Goal: Information Seeking & Learning: Learn about a topic

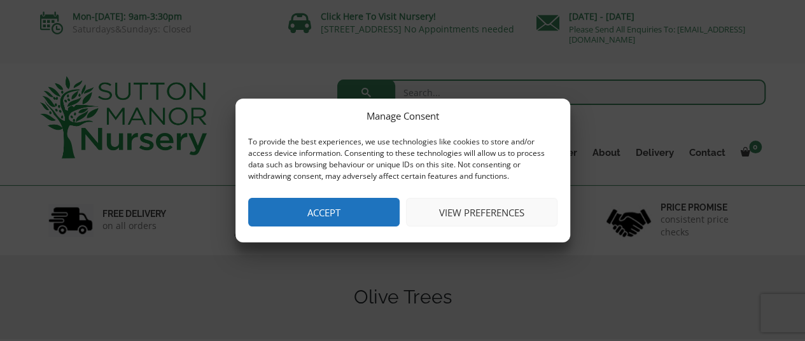
click at [352, 211] on button "Accept" at bounding box center [323, 212] width 151 height 29
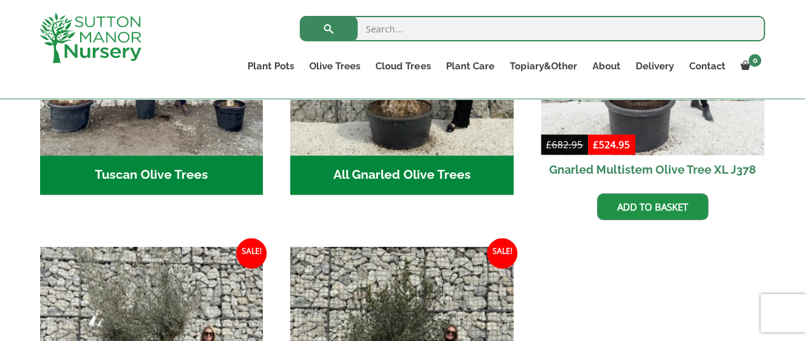
scroll to position [636, 0]
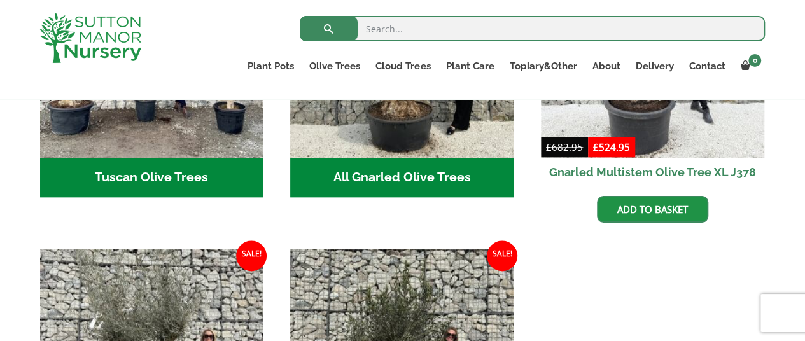
click at [407, 162] on h2 "All Gnarled Olive Trees (182)" at bounding box center [401, 177] width 223 height 39
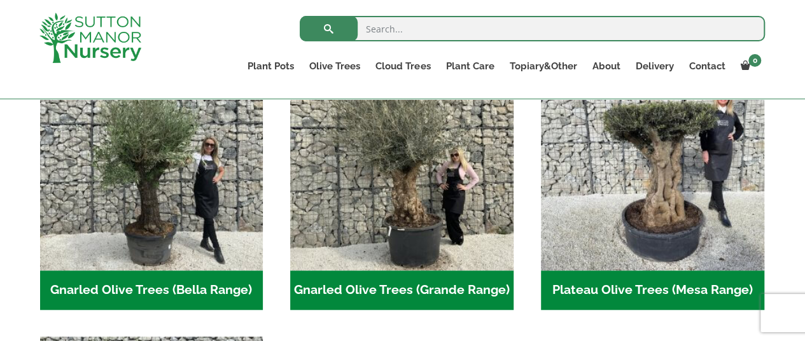
scroll to position [329, 0]
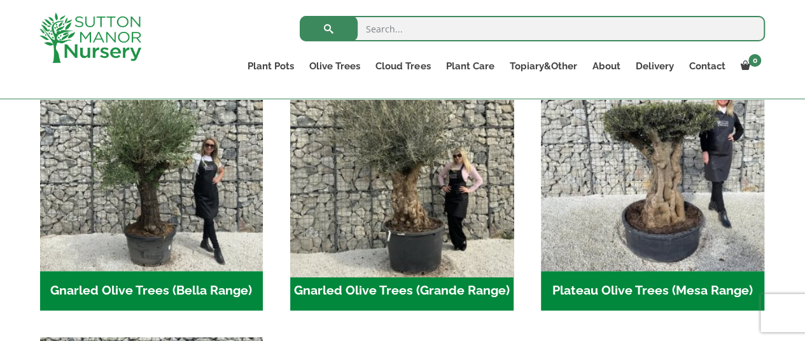
click at [505, 219] on img "Visit product category Gnarled Olive Trees (Grande Range)" at bounding box center [402, 160] width 234 height 234
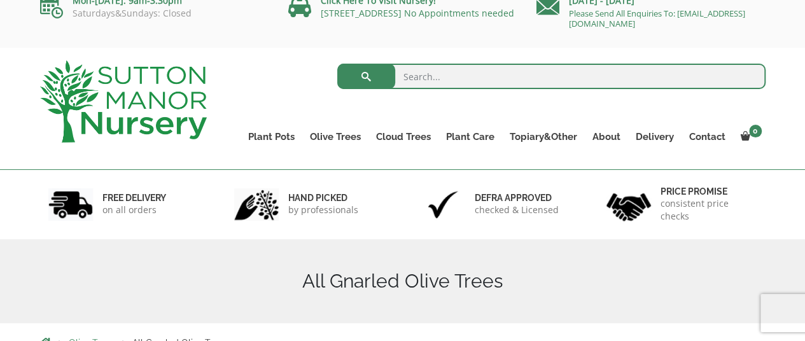
scroll to position [15, 0]
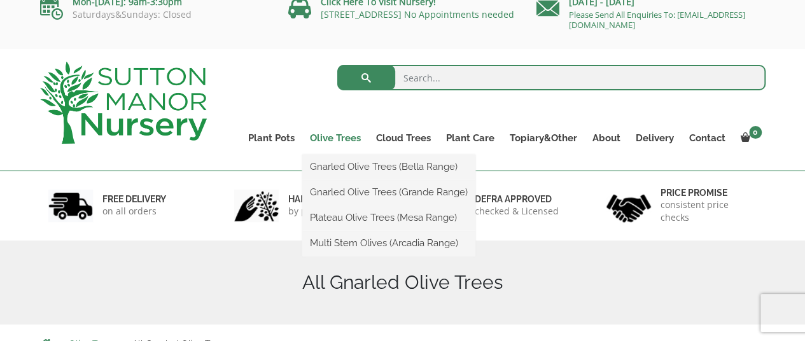
click at [353, 139] on link "Olive Trees" at bounding box center [335, 138] width 66 height 18
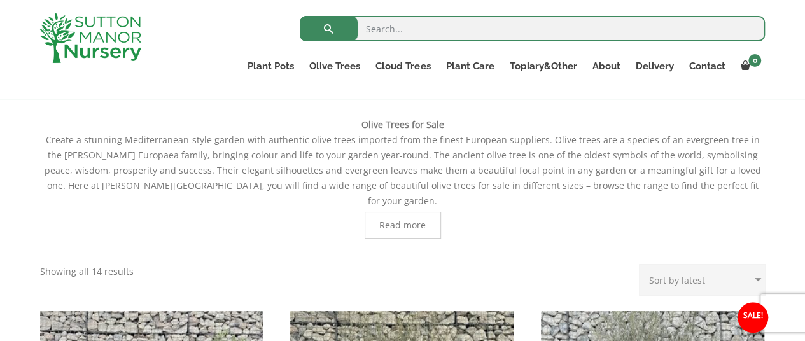
scroll to position [261, 0]
click at [692, 263] on select "Sort by popularity Sort by latest Sort by price: low to high Sort by price: hig…" at bounding box center [702, 279] width 127 height 32
select select "price"
click at [642, 263] on select "Sort by popularity Sort by latest Sort by price: low to high Sort by price: hig…" at bounding box center [702, 279] width 127 height 32
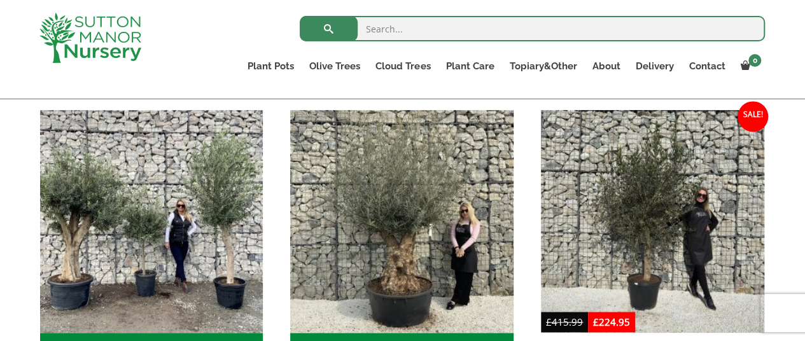
scroll to position [572, 0]
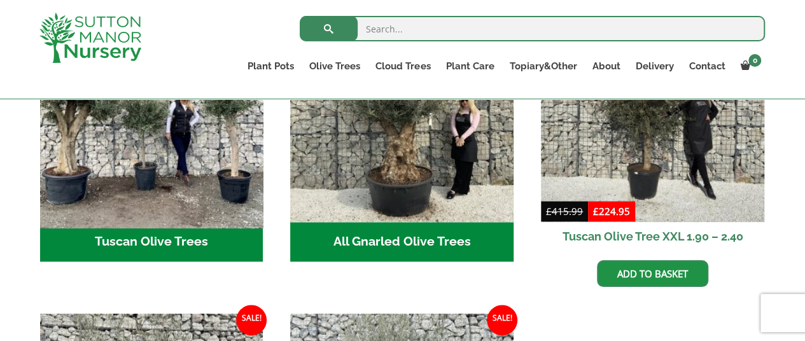
click at [168, 184] on img "Visit product category Tuscan Olive Trees" at bounding box center [151, 111] width 234 height 234
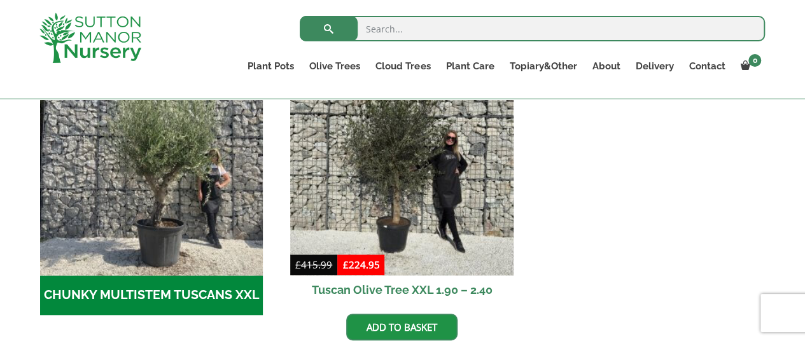
scroll to position [436, 0]
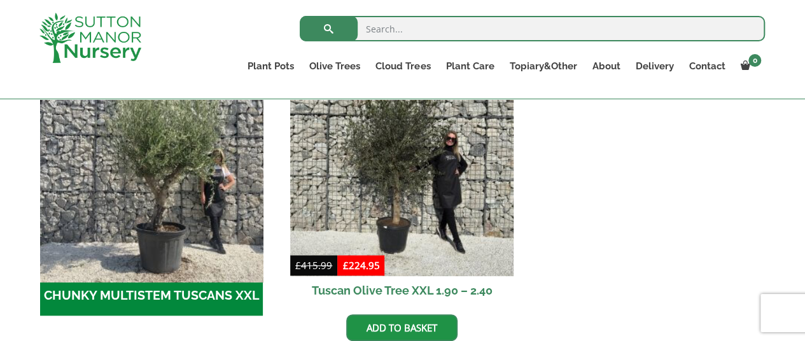
click at [165, 199] on img "Visit product category CHUNKY MULTISTEM TUSCANS XXL" at bounding box center [151, 165] width 234 height 234
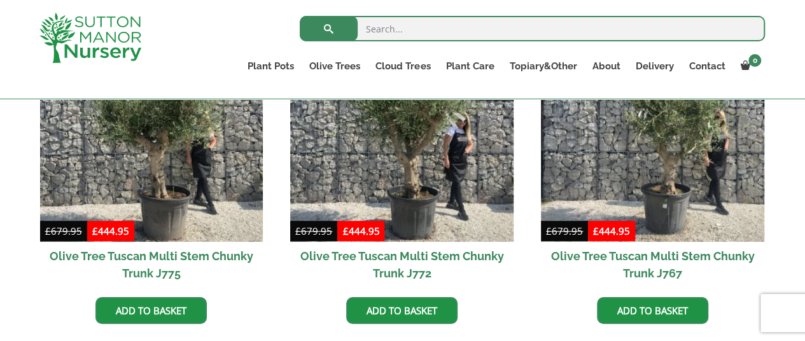
scroll to position [398, 0]
